Goal: Task Accomplishment & Management: Complete application form

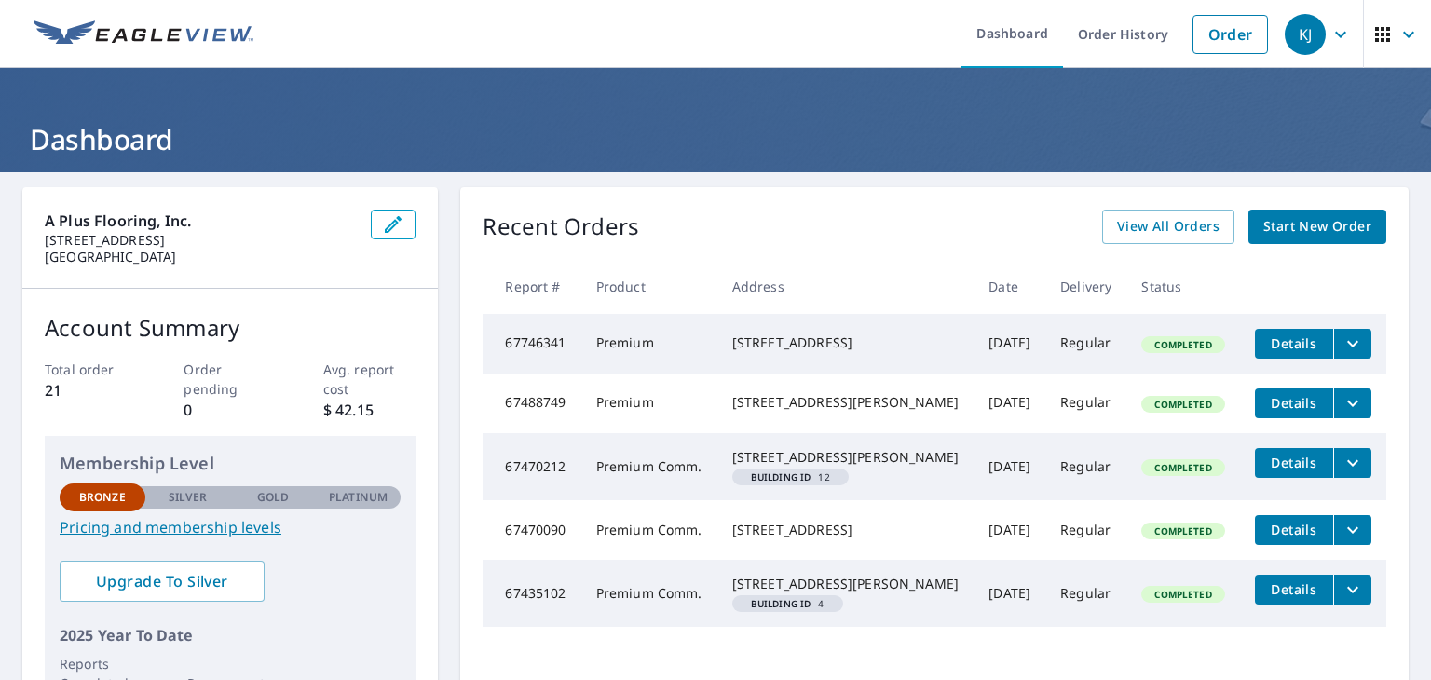
click at [1272, 229] on span "Start New Order" at bounding box center [1317, 226] width 108 height 23
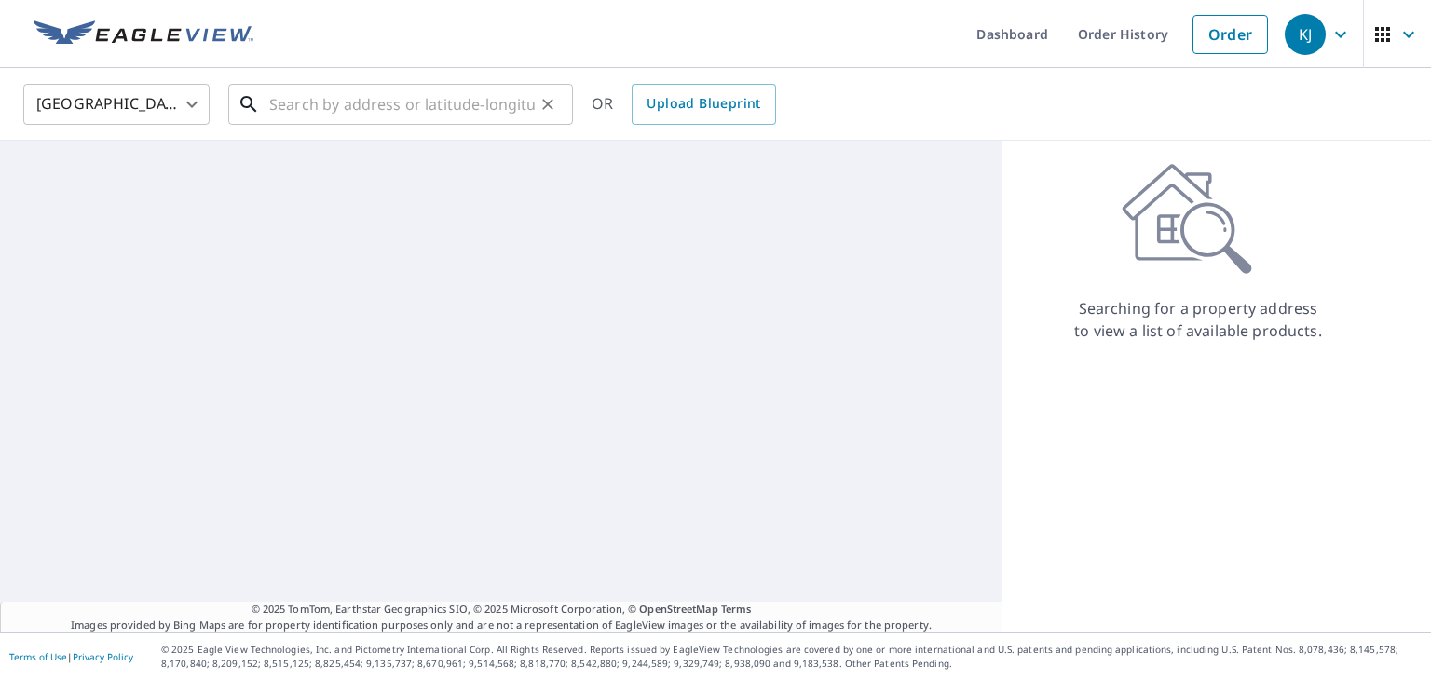
click at [335, 112] on input "text" at bounding box center [402, 104] width 266 height 52
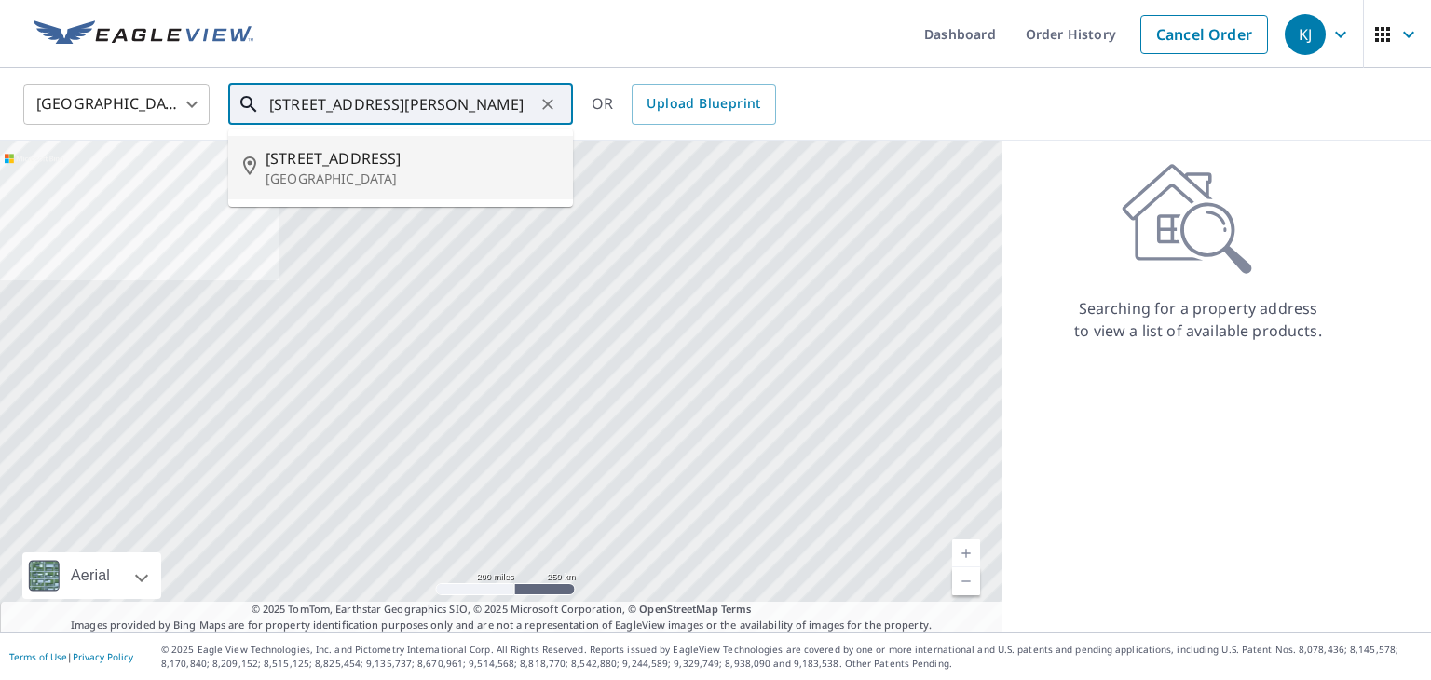
click at [327, 170] on span "[STREET_ADDRESS]" at bounding box center [412, 158] width 293 height 22
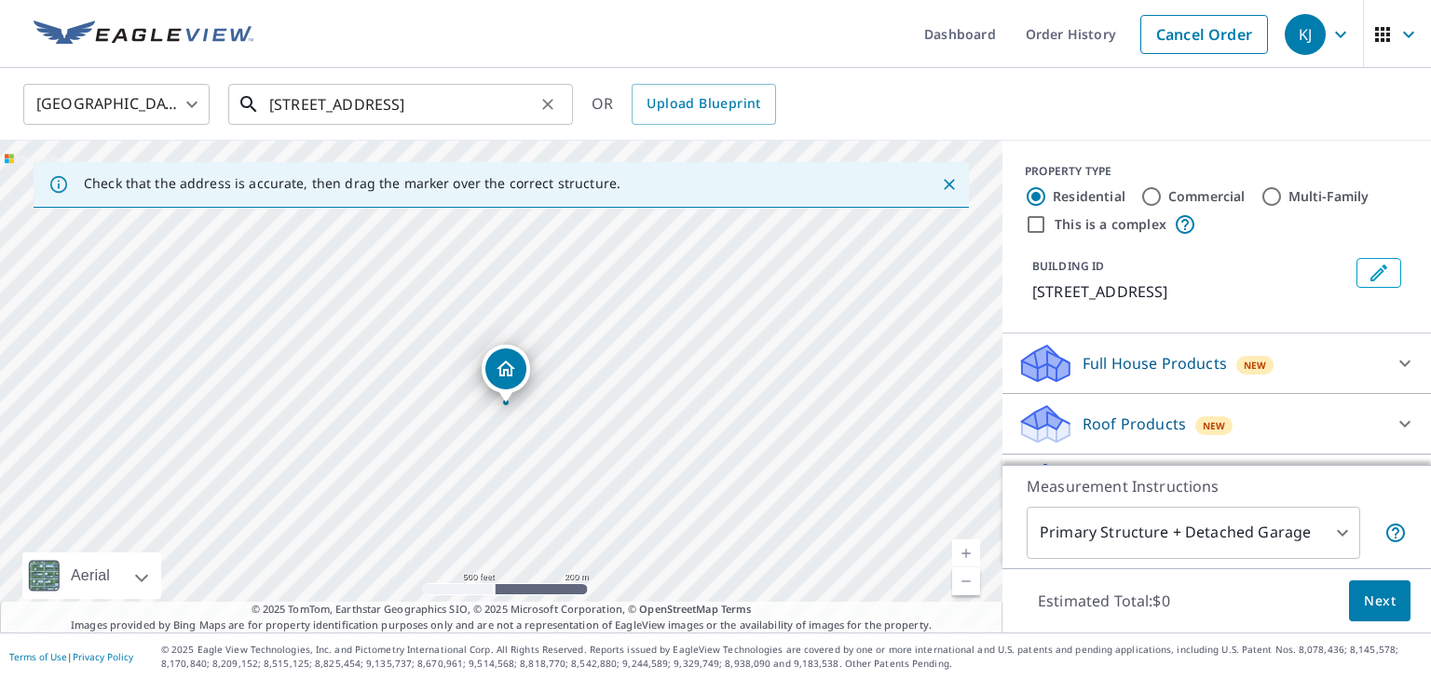
click at [307, 103] on input "[STREET_ADDRESS]" at bounding box center [402, 104] width 266 height 52
click at [308, 105] on input "[STREET_ADDRESS]" at bounding box center [402, 104] width 266 height 52
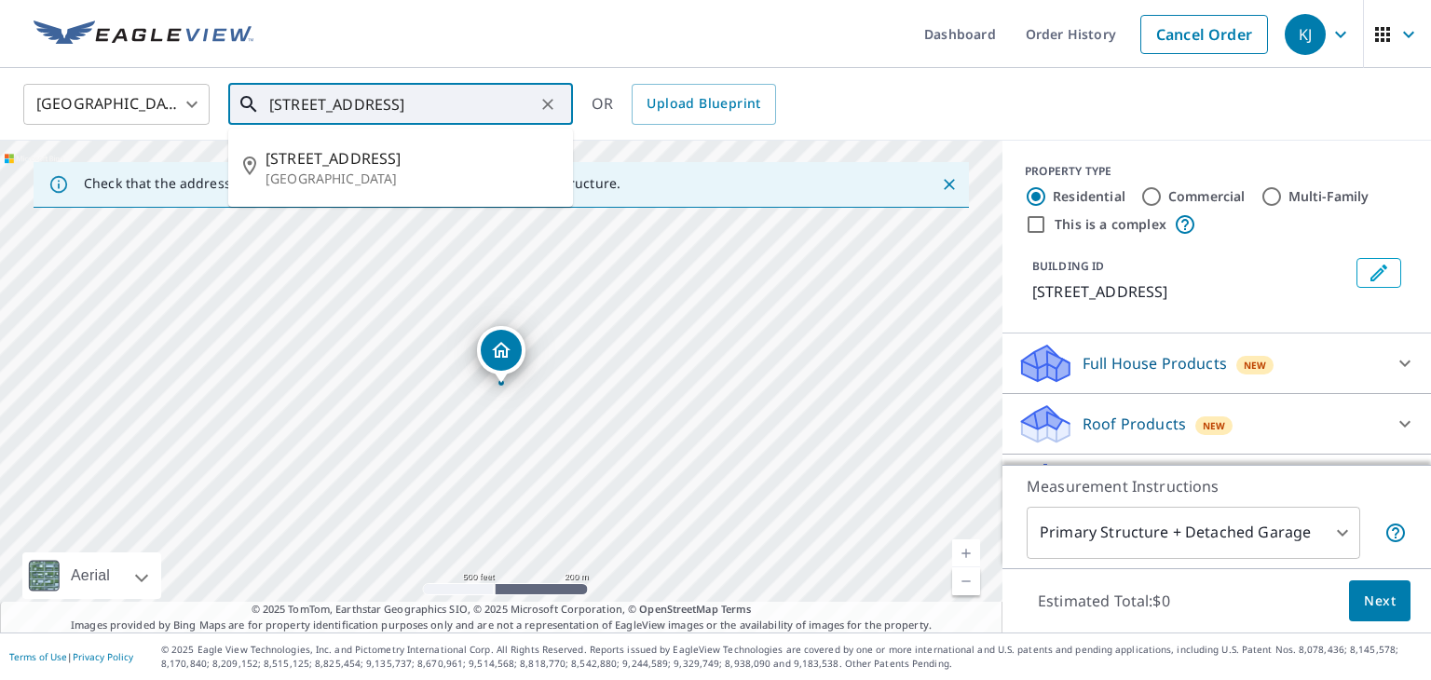
type input "[STREET_ADDRESS]"
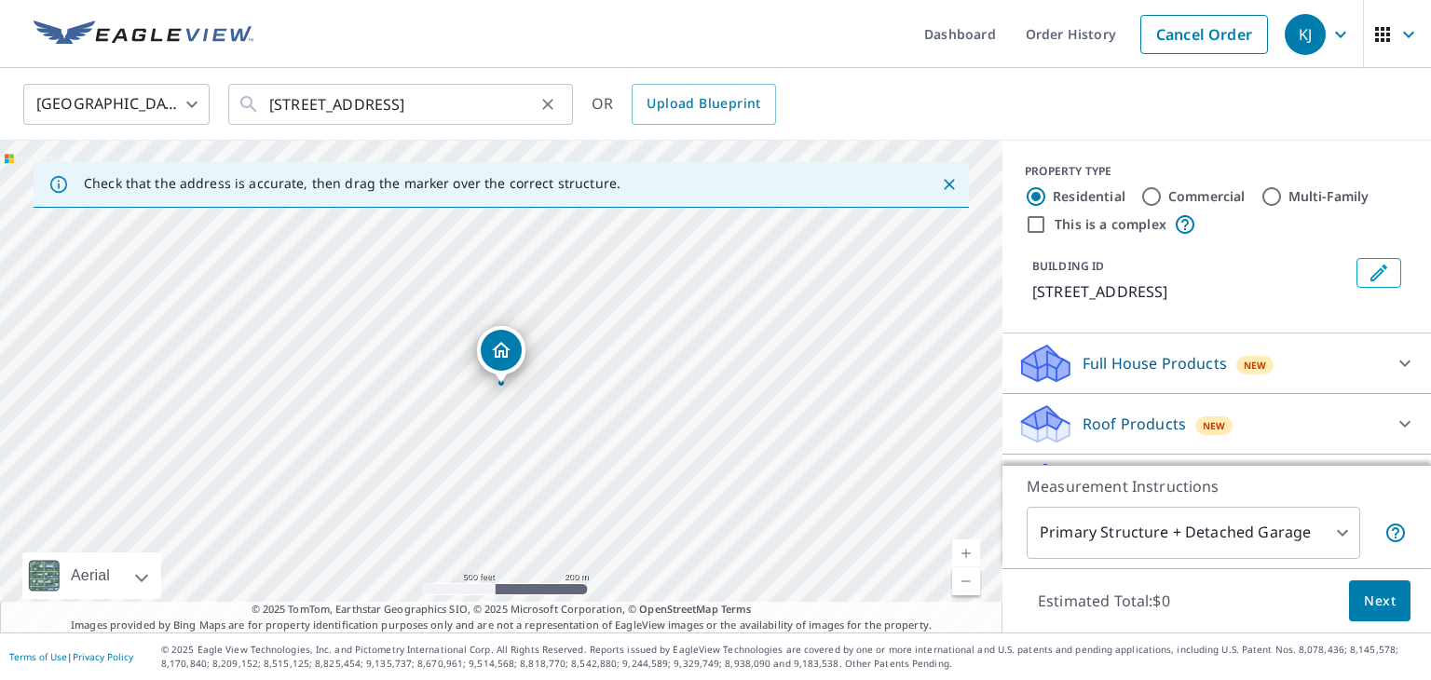
click at [545, 109] on icon "Clear" at bounding box center [547, 104] width 19 height 19
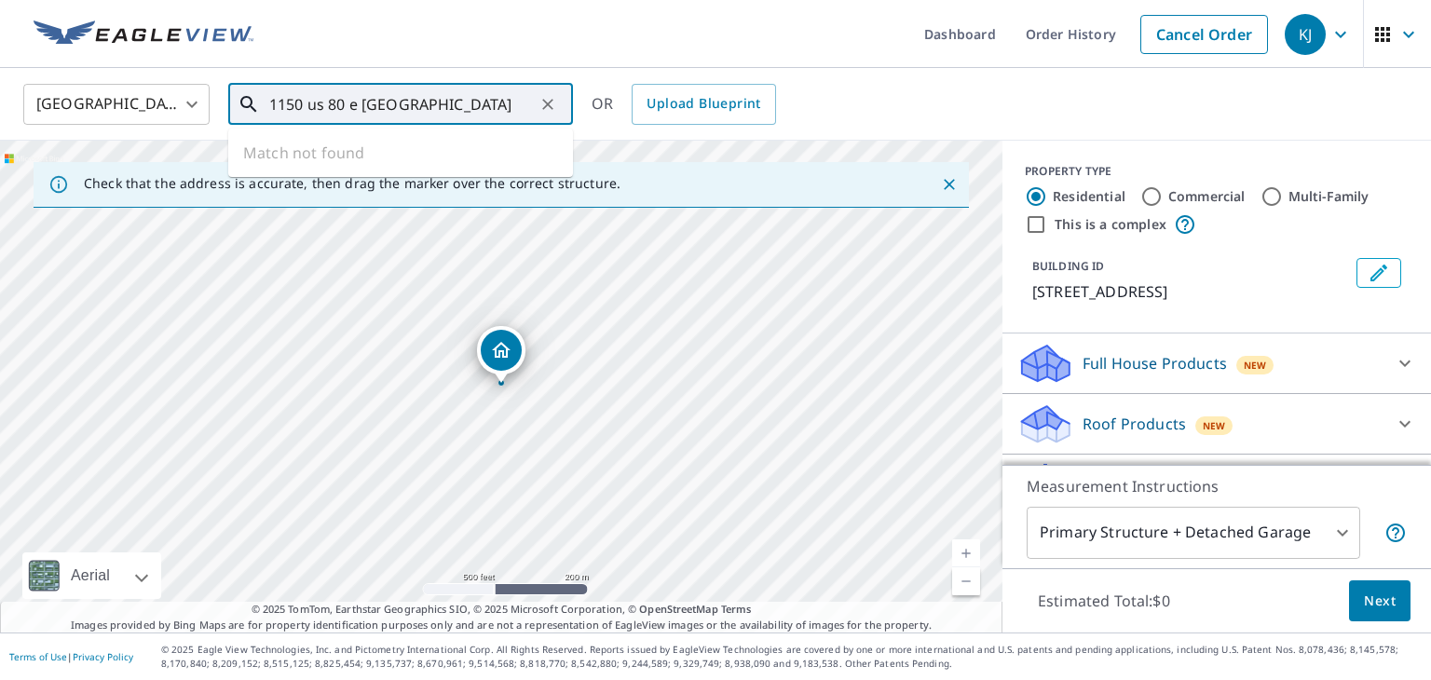
type input "1150 us 80 e [GEOGRAPHIC_DATA]"
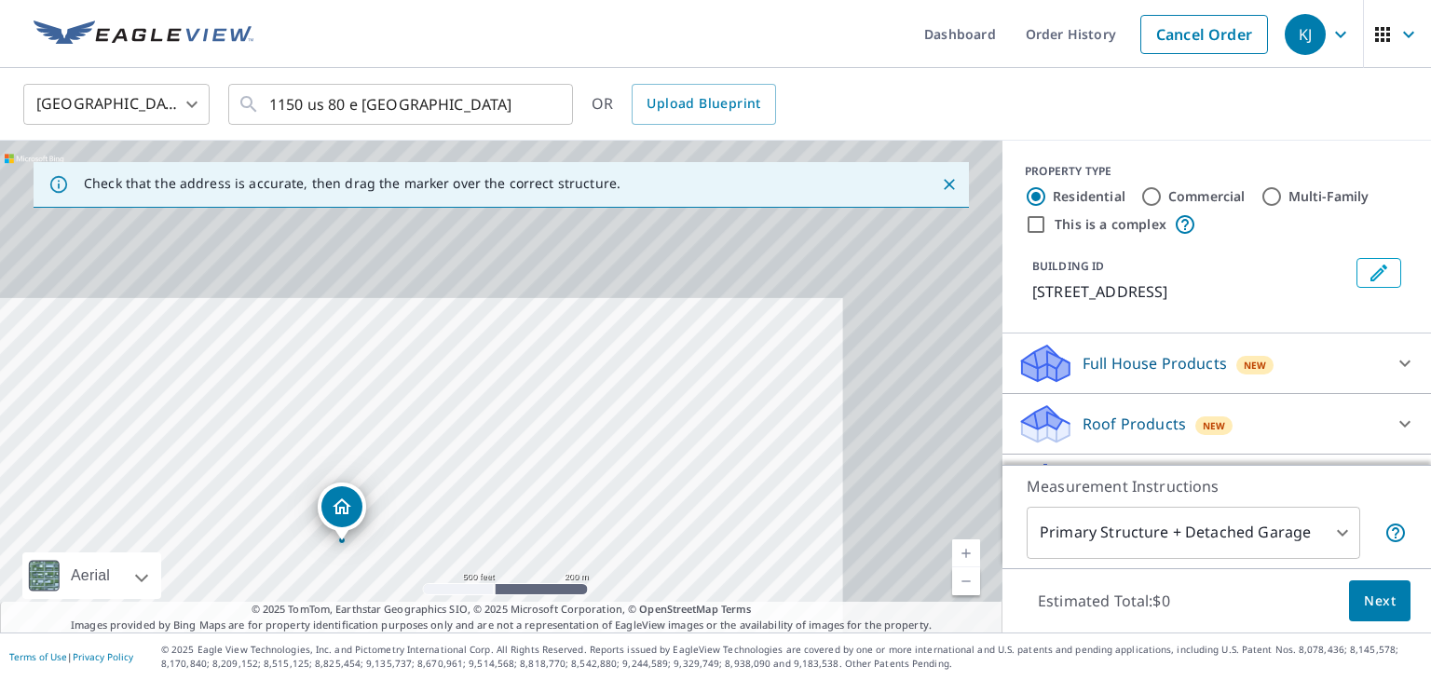
click at [344, 503] on icon "Dropped pin, building 1, Residential property, 1150 Us Highway 80 E East Dublin…" at bounding box center [342, 507] width 22 height 22
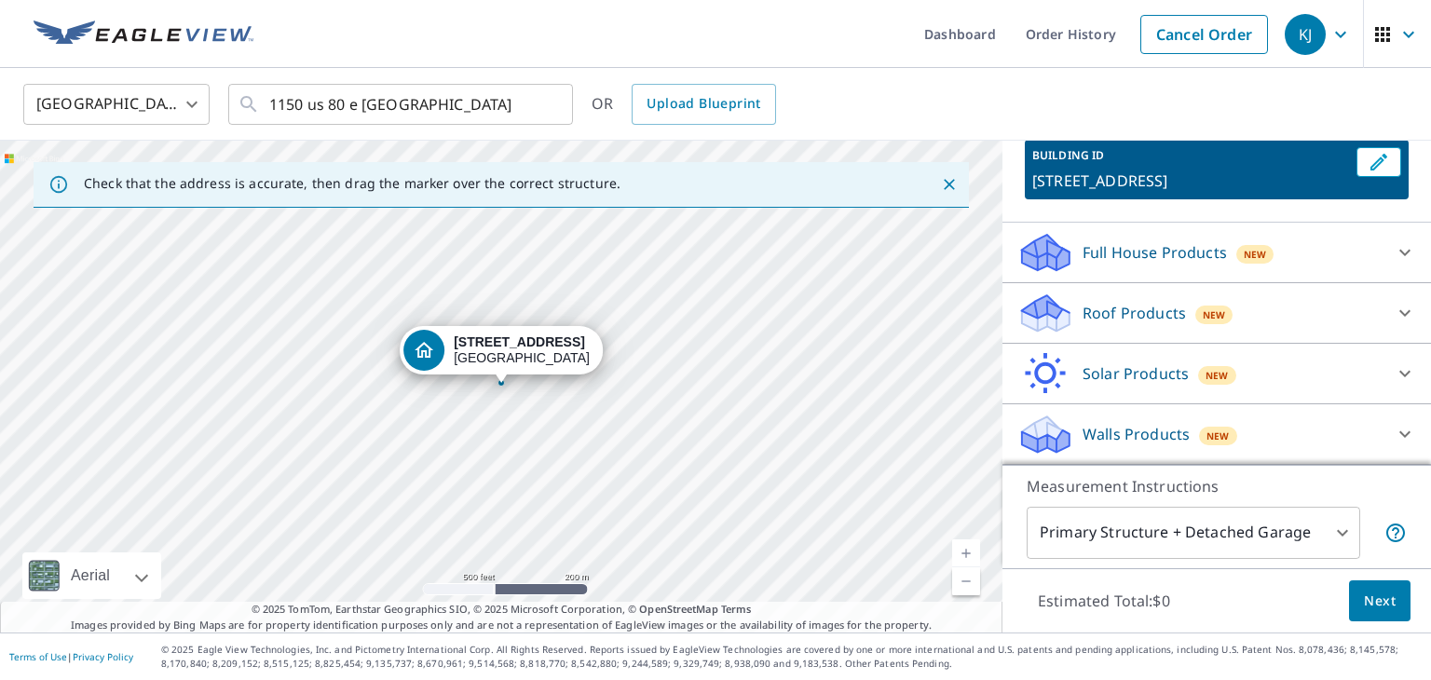
scroll to position [182, 0]
